Goal: Find specific page/section: Find specific page/section

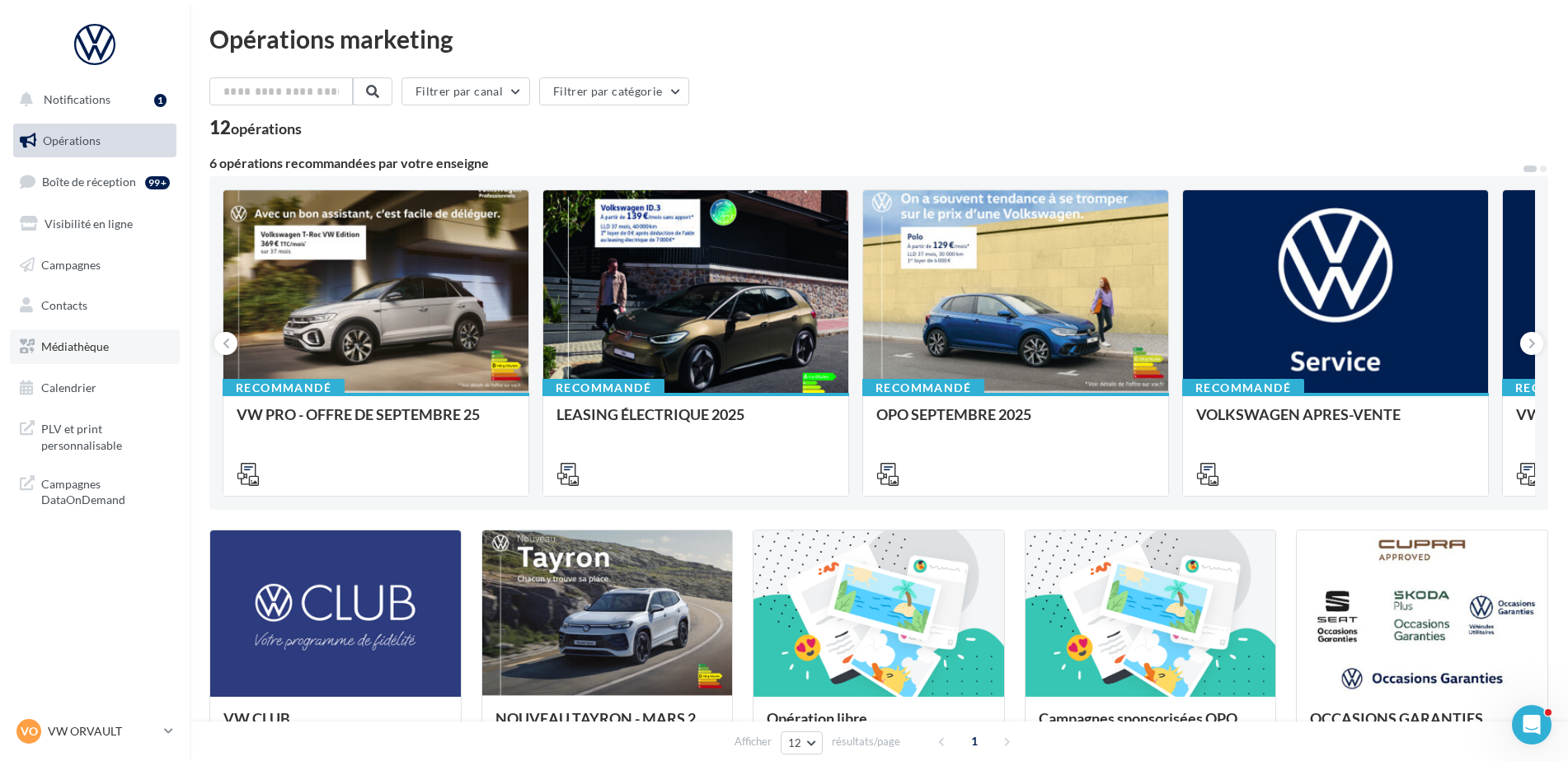
click at [77, 350] on span "Médiathèque" at bounding box center [75, 346] width 67 height 14
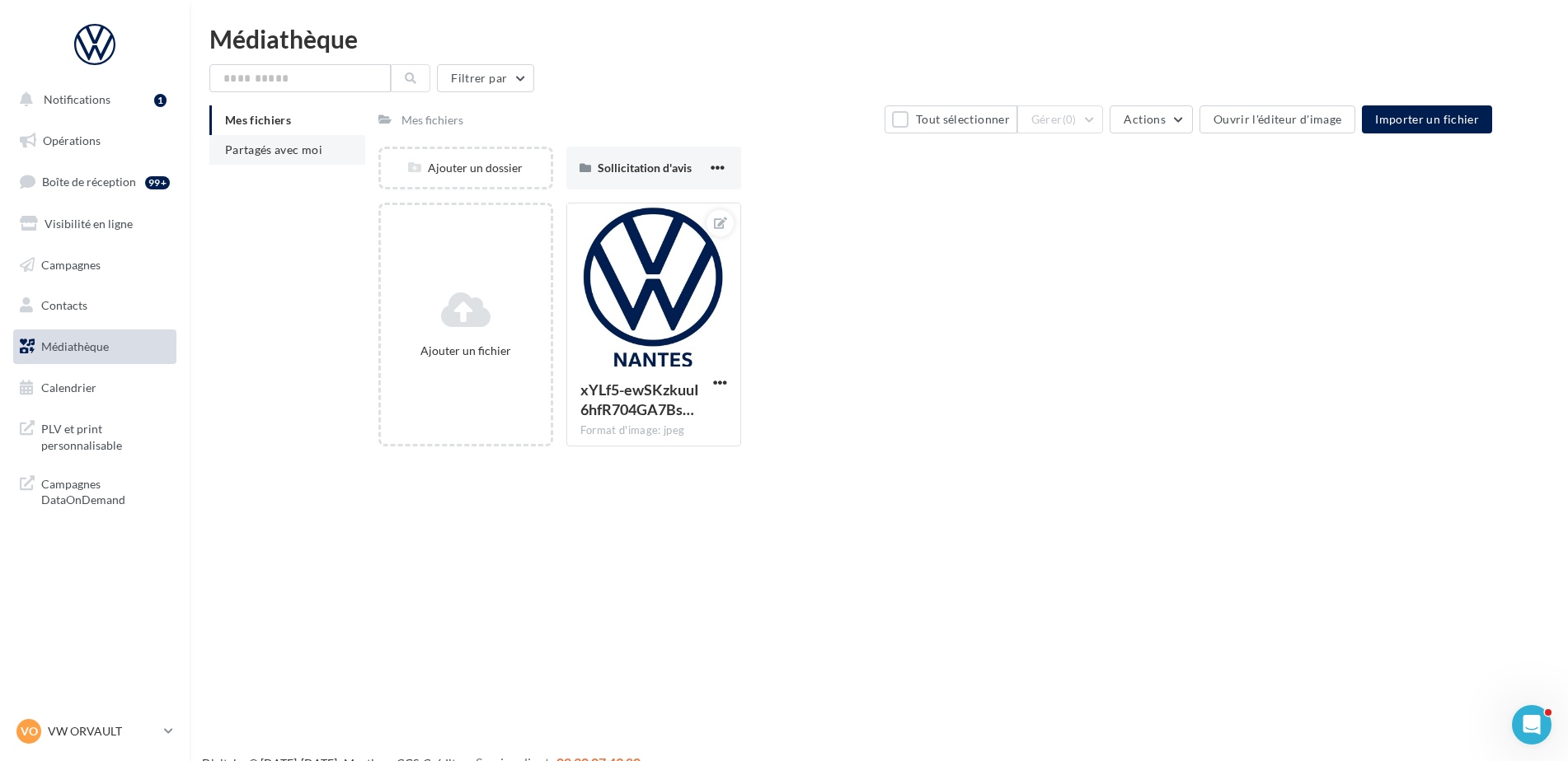
click at [284, 151] on span "Partagés avec moi" at bounding box center [274, 149] width 97 height 14
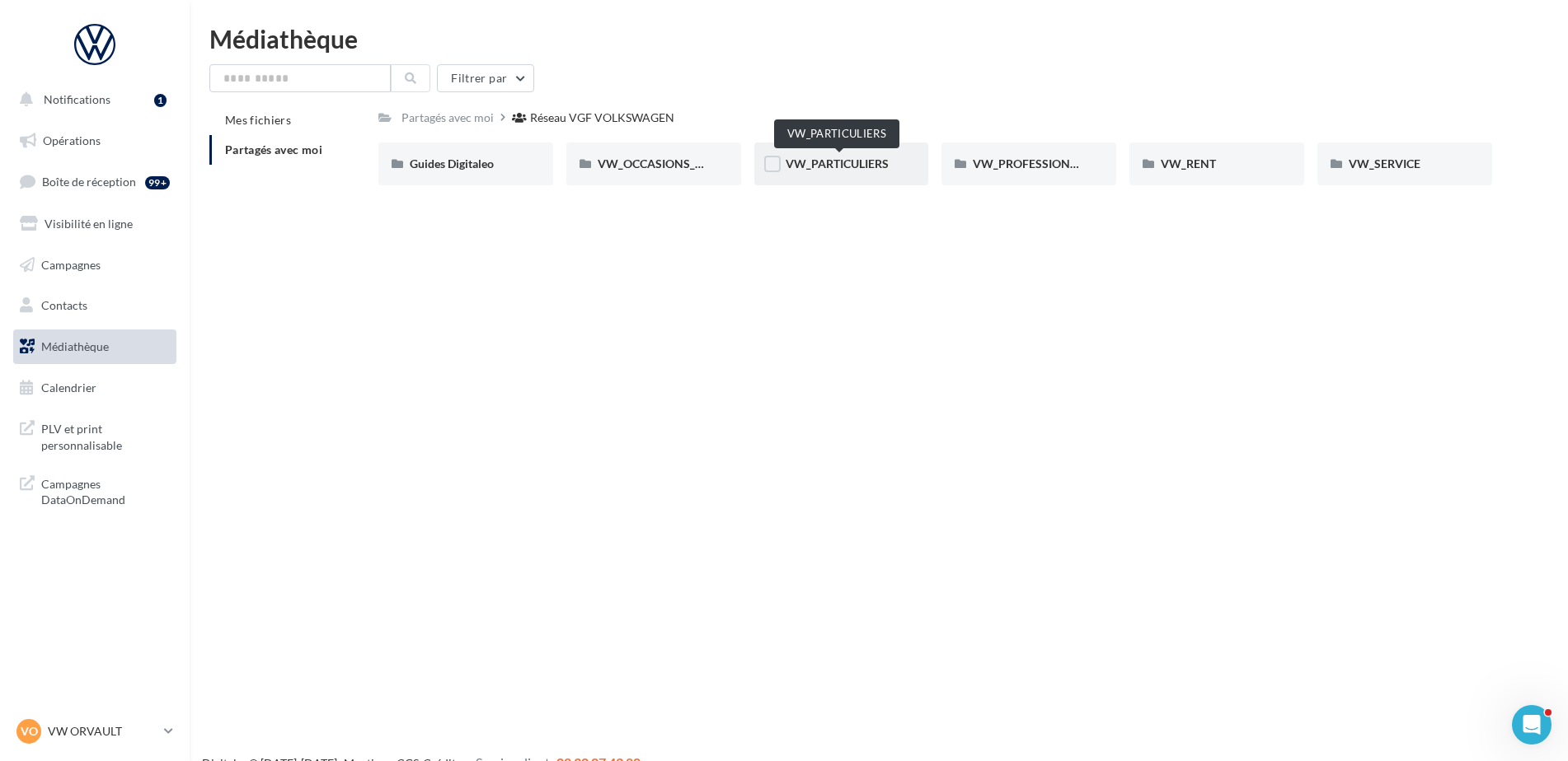
click at [835, 164] on span "VW_PARTICULIERS" at bounding box center [838, 164] width 103 height 14
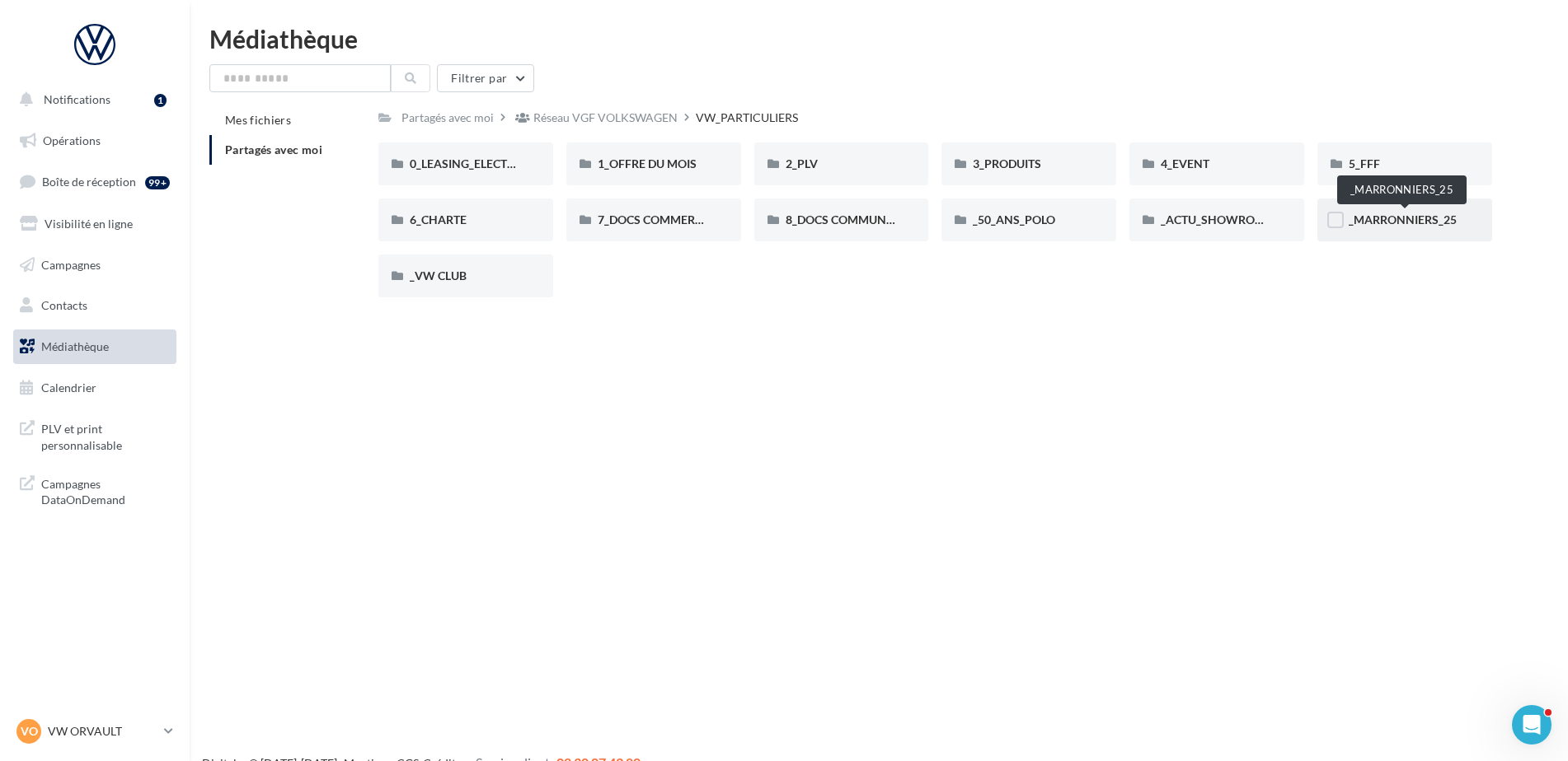
click at [1371, 225] on span "_MARRONNIERS_25" at bounding box center [1403, 220] width 108 height 14
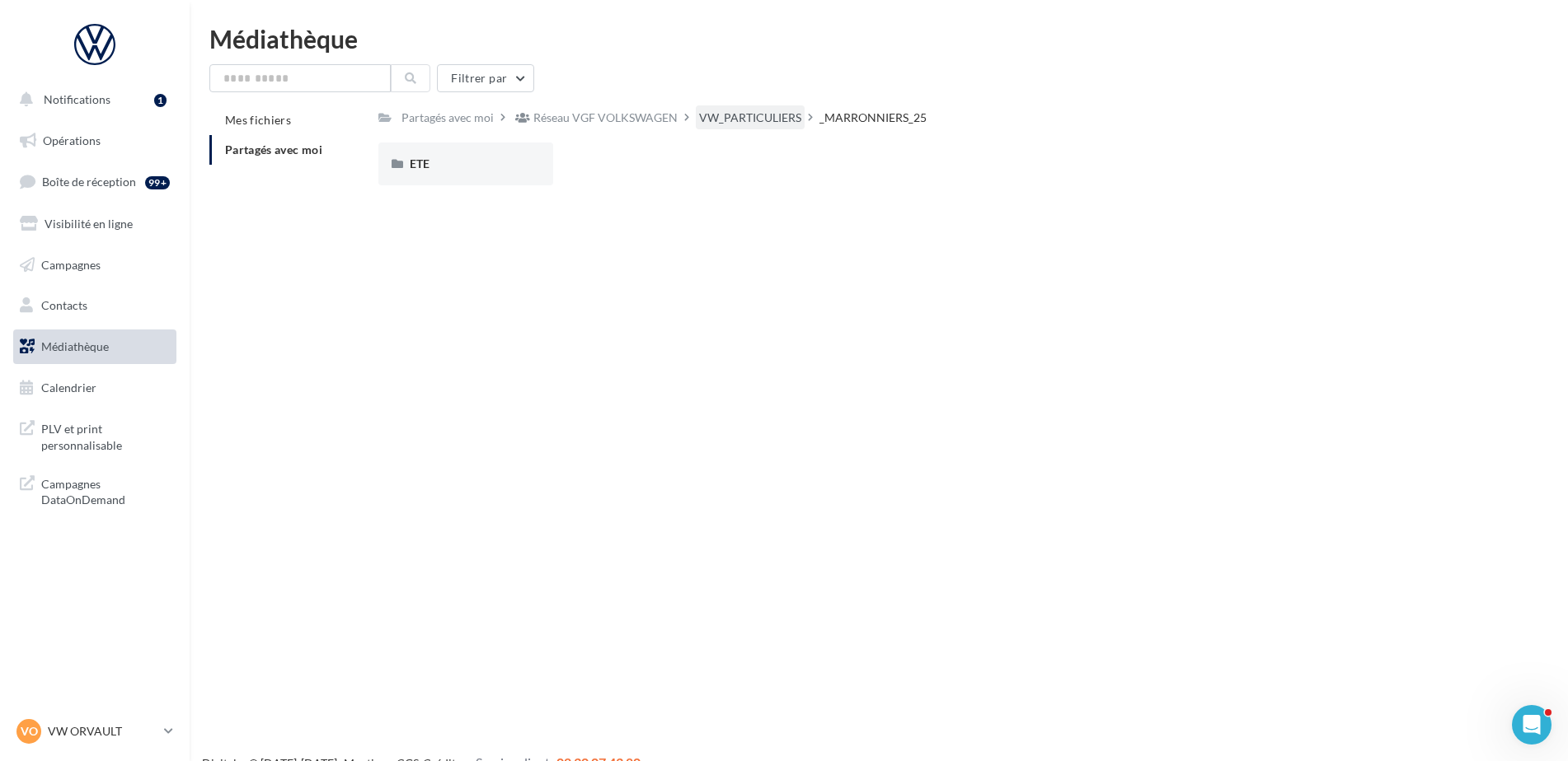
click at [746, 123] on div "VW_PARTICULIERS" at bounding box center [751, 118] width 103 height 17
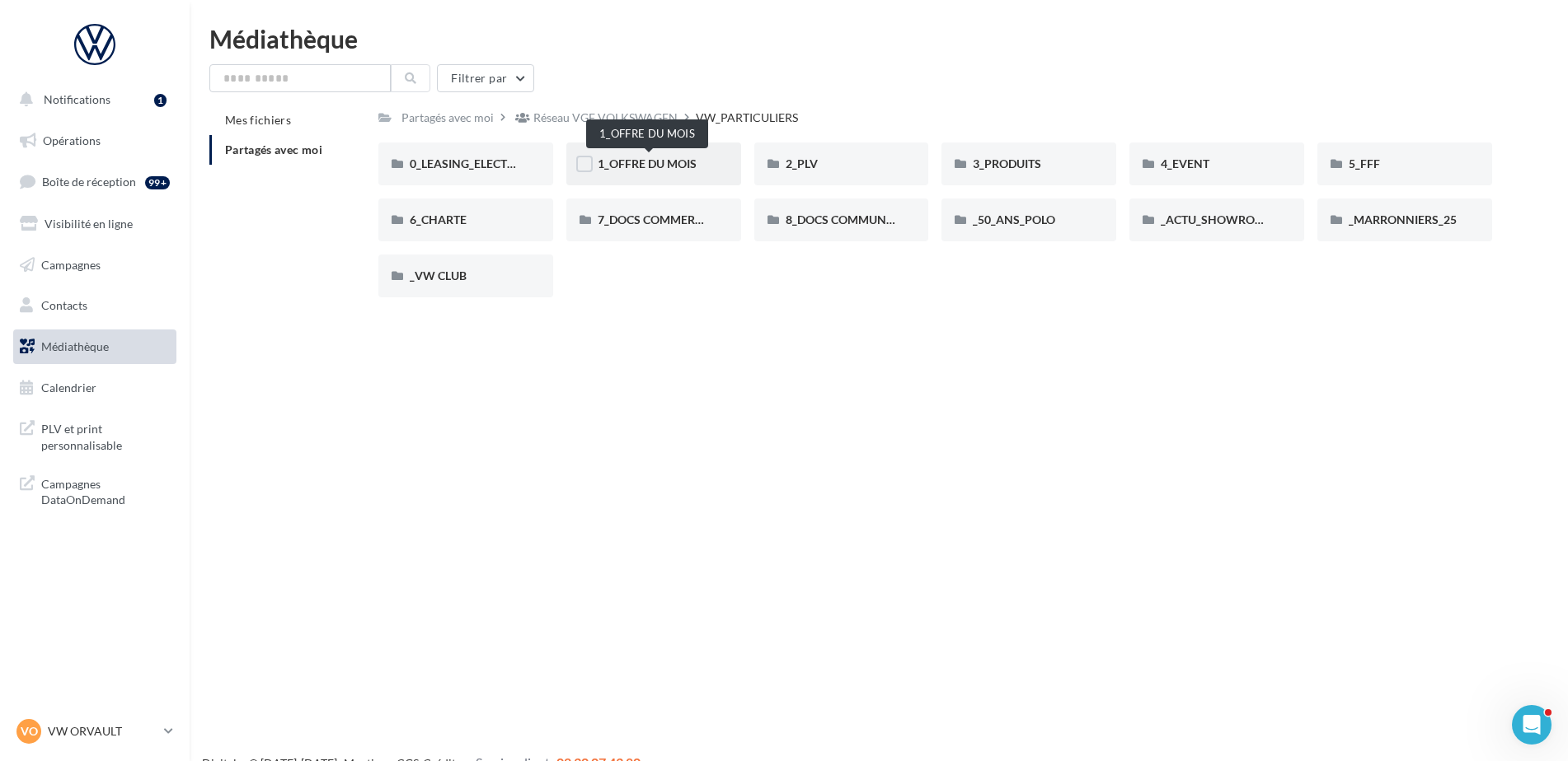
click at [643, 170] on span "1_OFFRE DU MOIS" at bounding box center [647, 164] width 99 height 14
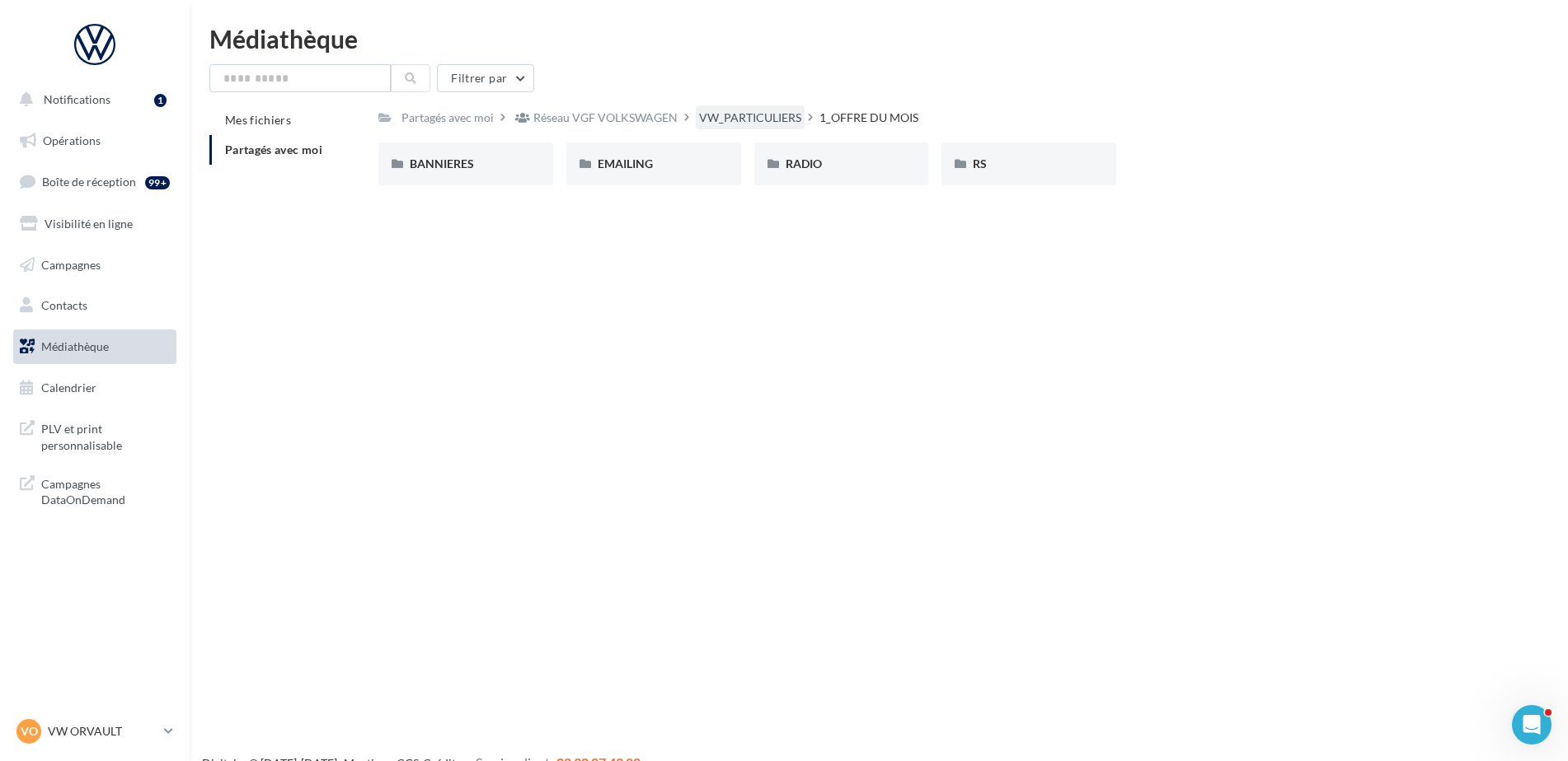
click at [773, 110] on div "VW_PARTICULIERS" at bounding box center [751, 118] width 103 height 17
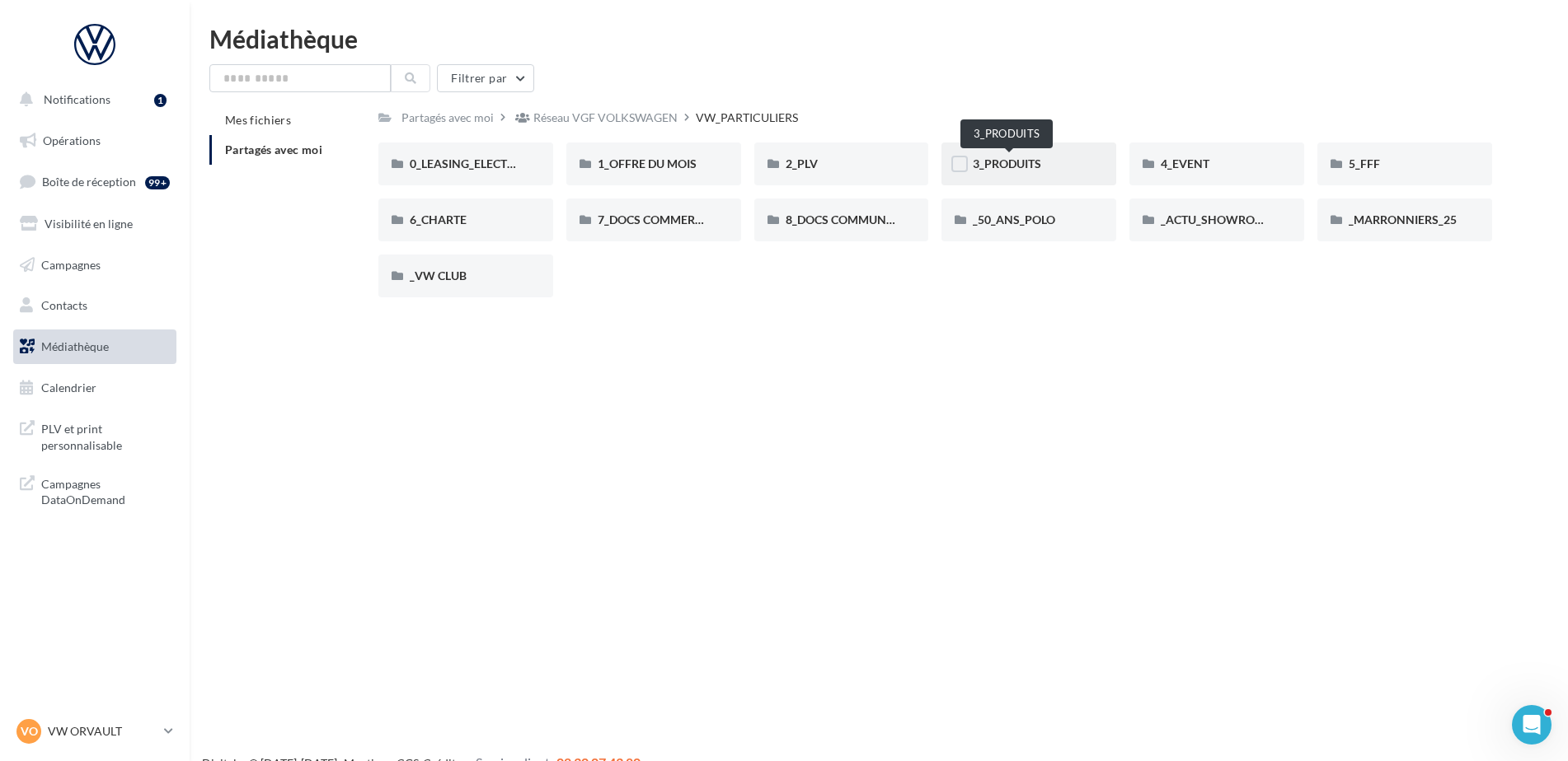
click at [1021, 167] on span "3_PRODUITS" at bounding box center [1006, 164] width 68 height 14
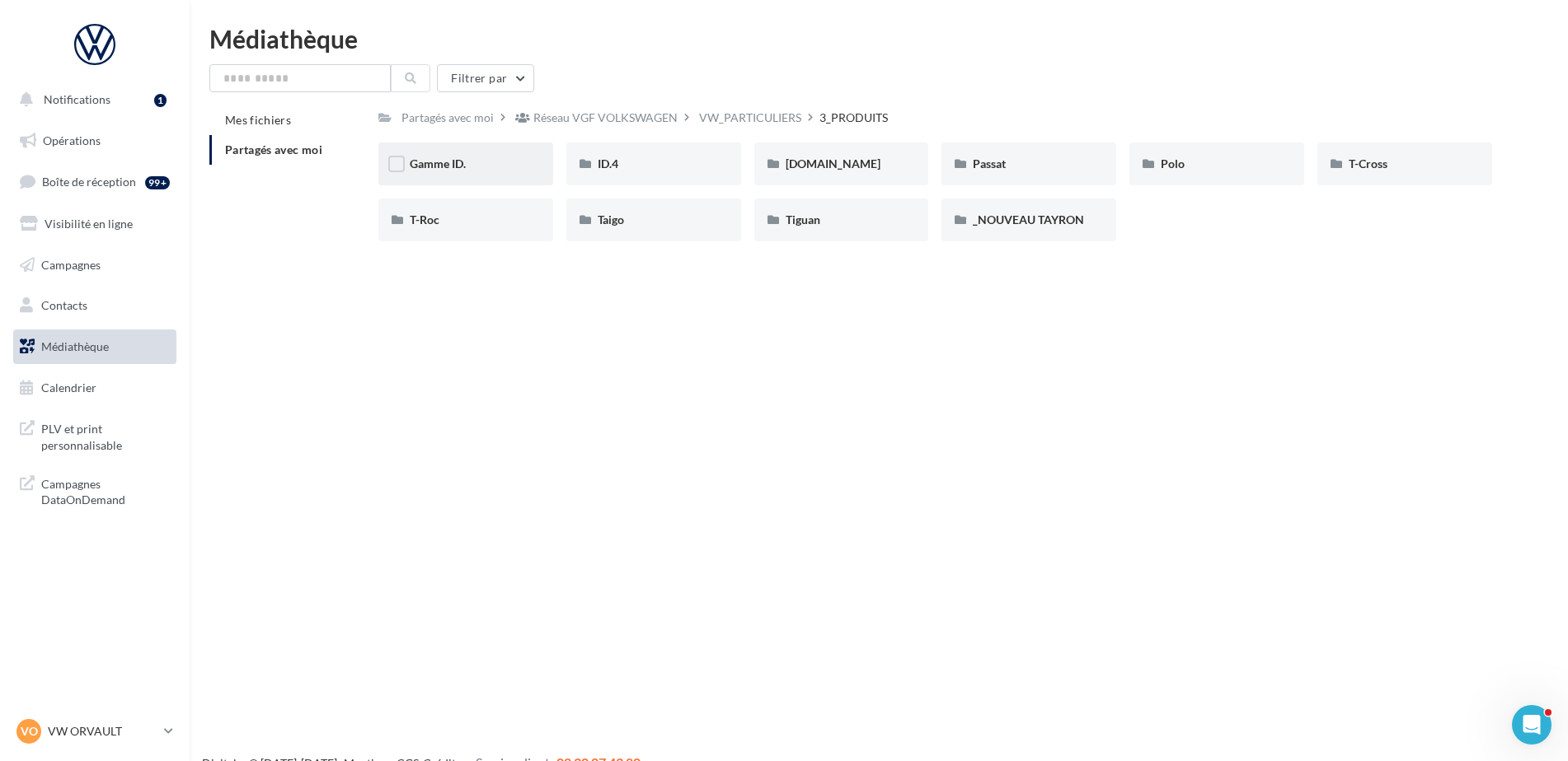
click at [500, 166] on div "Gamme ID." at bounding box center [465, 164] width 112 height 17
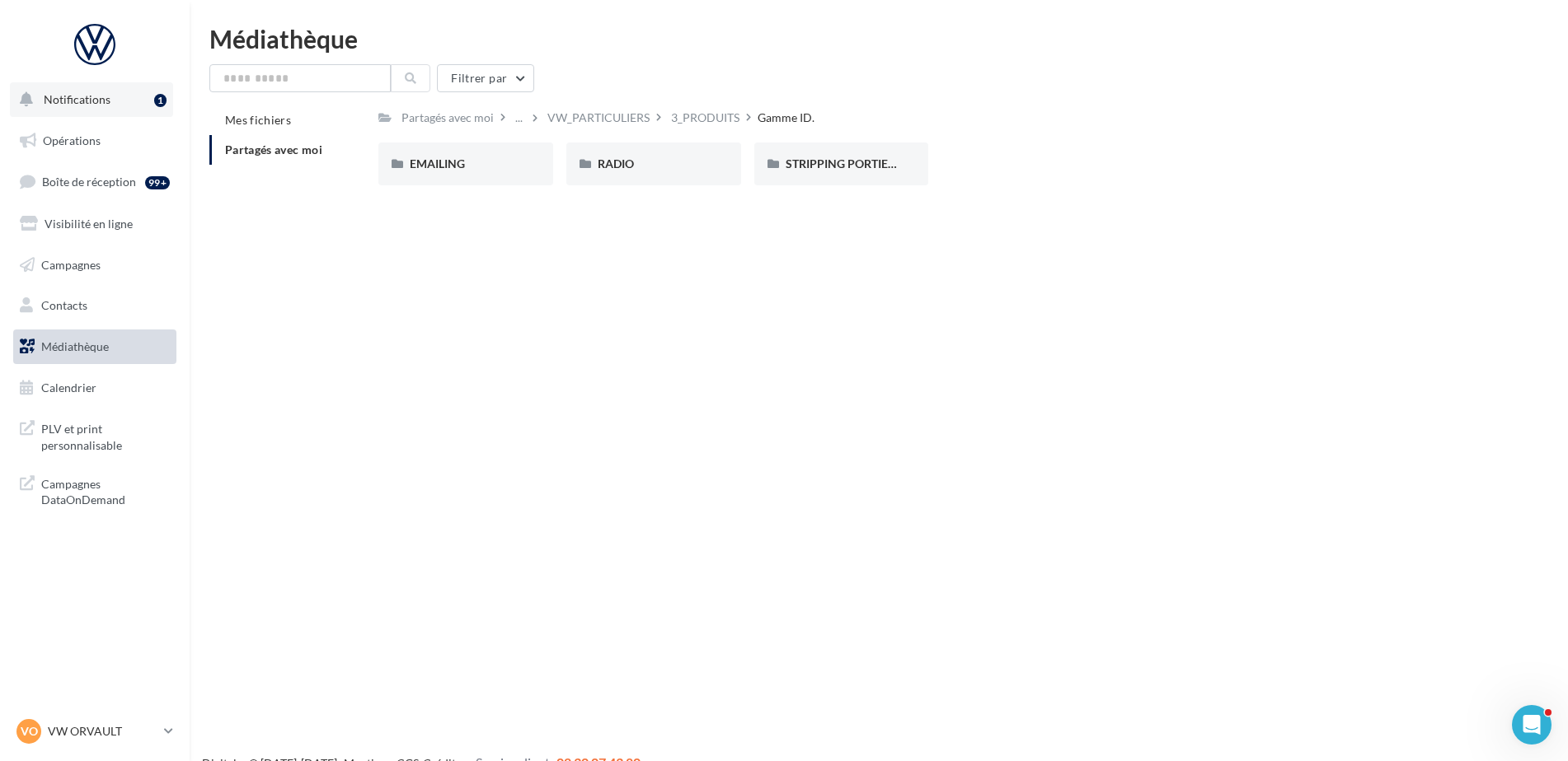
click at [83, 95] on span "Notifications" at bounding box center [77, 99] width 67 height 14
click at [710, 352] on div "Notifications 1 Opérations Boîte de réception 99+ Visibilité en ligne Campagnes…" at bounding box center [784, 407] width 1568 height 761
